Goal: Communication & Community: Answer question/provide support

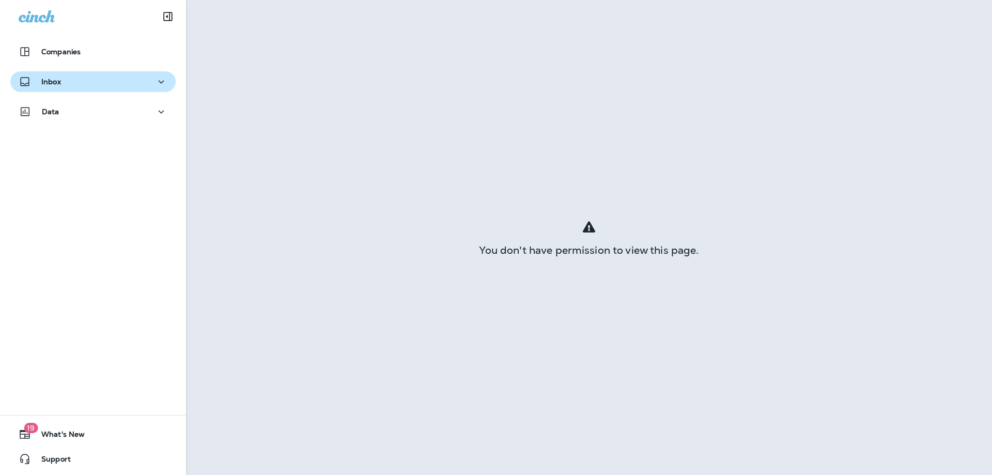
click at [104, 80] on div "Inbox" at bounding box center [93, 81] width 149 height 13
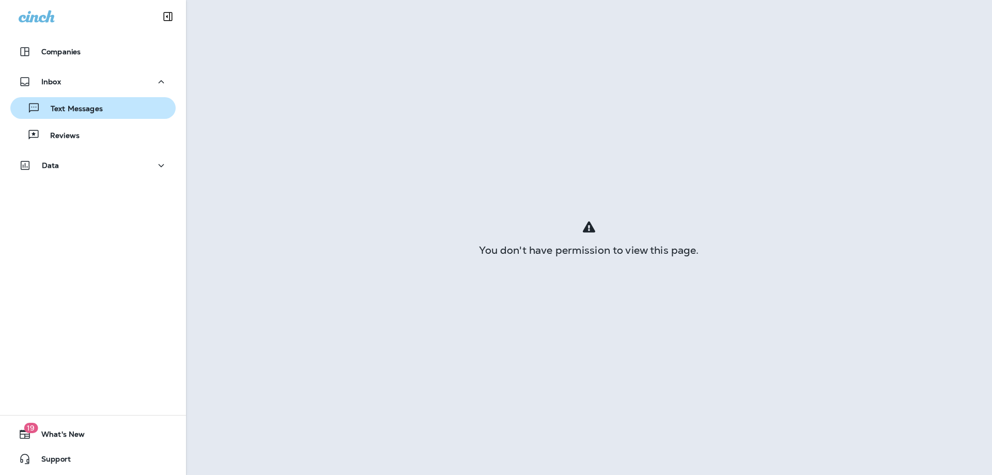
click at [101, 114] on div "Text Messages" at bounding box center [58, 108] width 88 height 16
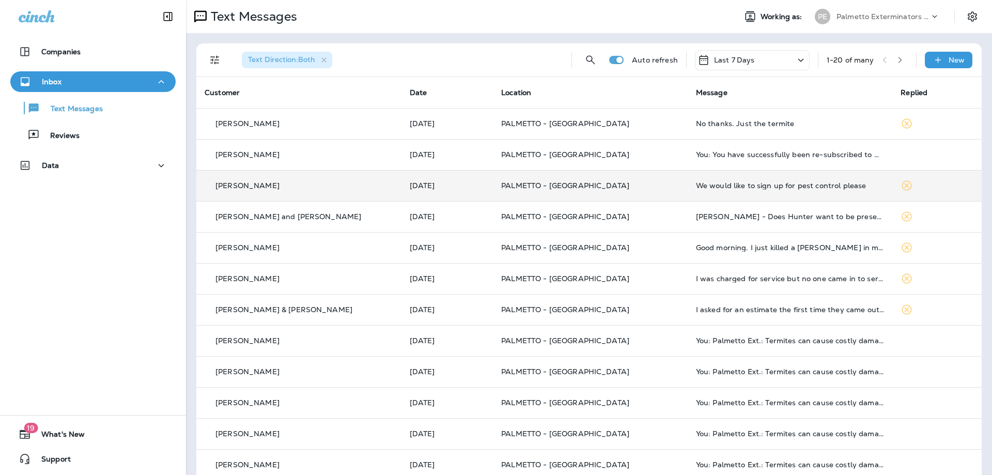
click at [313, 185] on div "[PERSON_NAME]" at bounding box center [299, 185] width 189 height 11
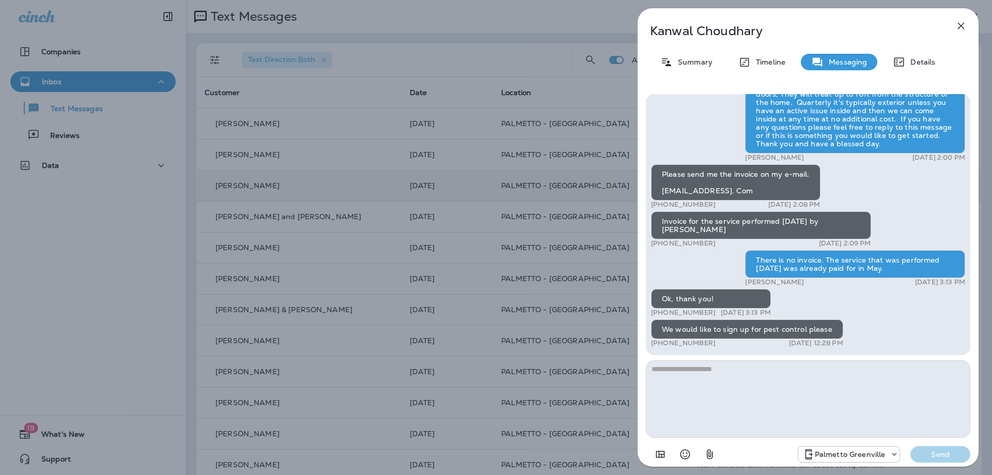
click at [313, 185] on div "[PERSON_NAME] Summary Timeline Messaging Details Palmetto Ext.: Reply now to ke…" at bounding box center [496, 237] width 992 height 475
